Goal: Task Accomplishment & Management: Use online tool/utility

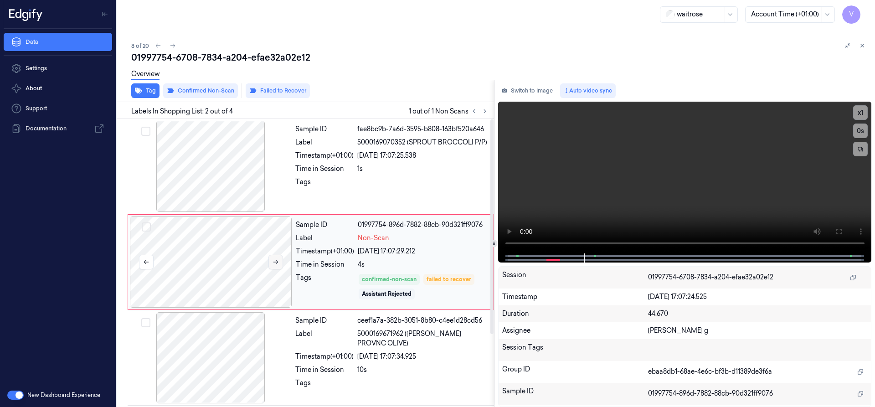
click at [274, 267] on button at bounding box center [275, 262] width 15 height 15
click at [276, 265] on icon at bounding box center [275, 262] width 6 height 6
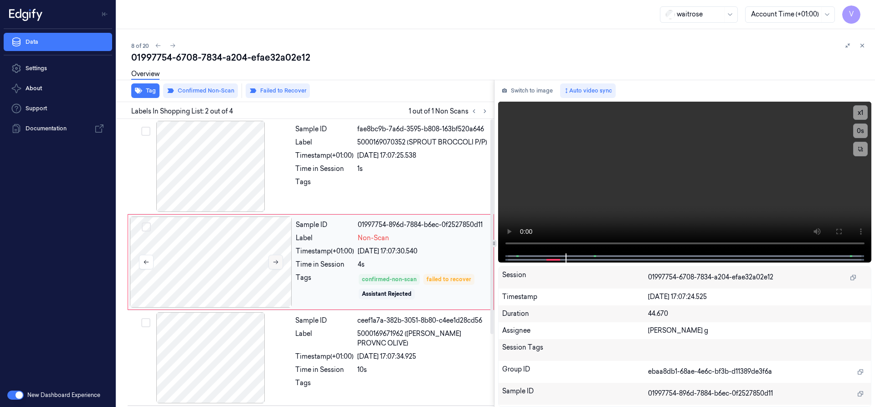
click at [270, 259] on button at bounding box center [275, 262] width 15 height 15
click at [277, 261] on icon at bounding box center [275, 262] width 6 height 6
